Goal: Navigation & Orientation: Find specific page/section

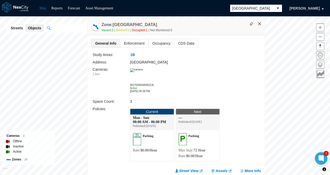
click at [262, 24] on button "×" at bounding box center [259, 24] width 5 height 5
